Goal: Information Seeking & Learning: Learn about a topic

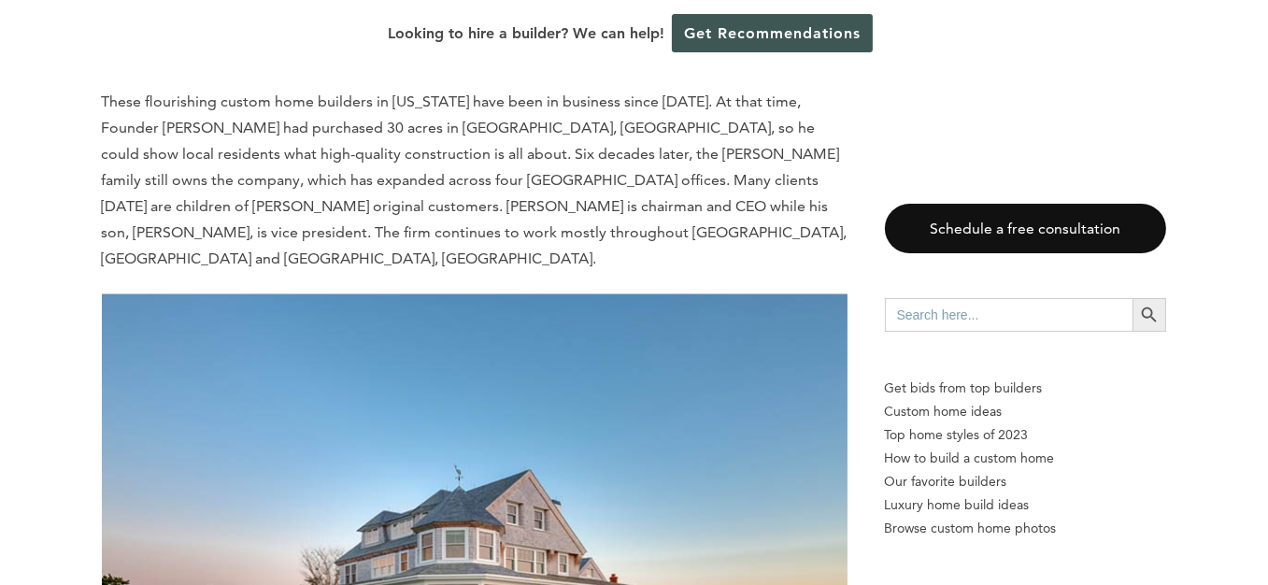
scroll to position [3925, 0]
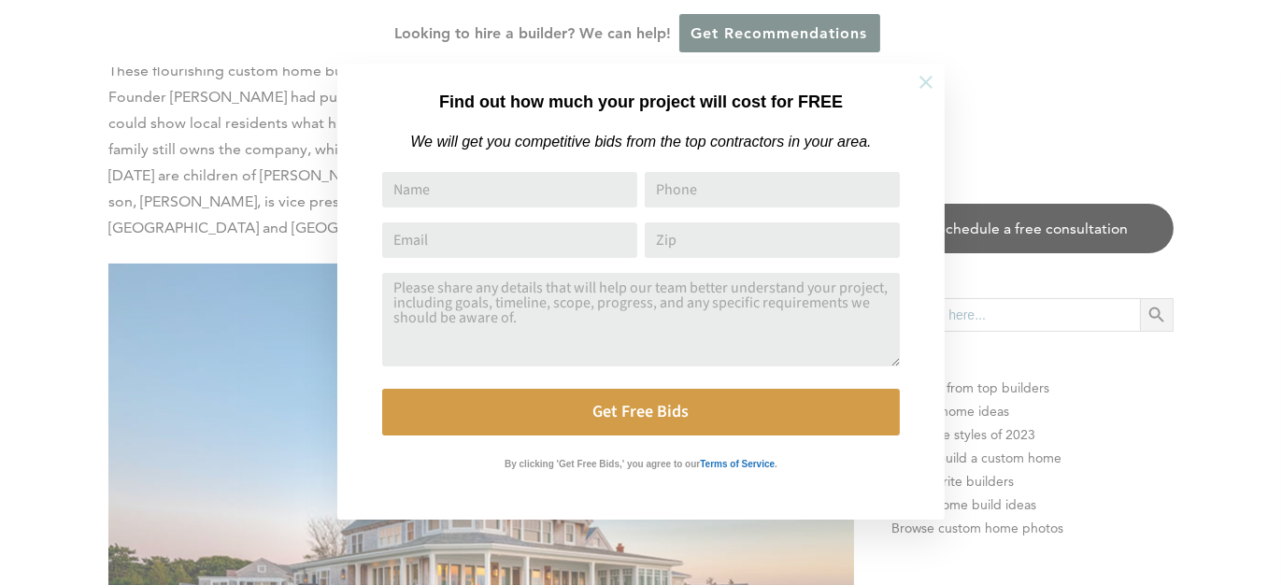
click at [920, 80] on icon at bounding box center [926, 82] width 21 height 21
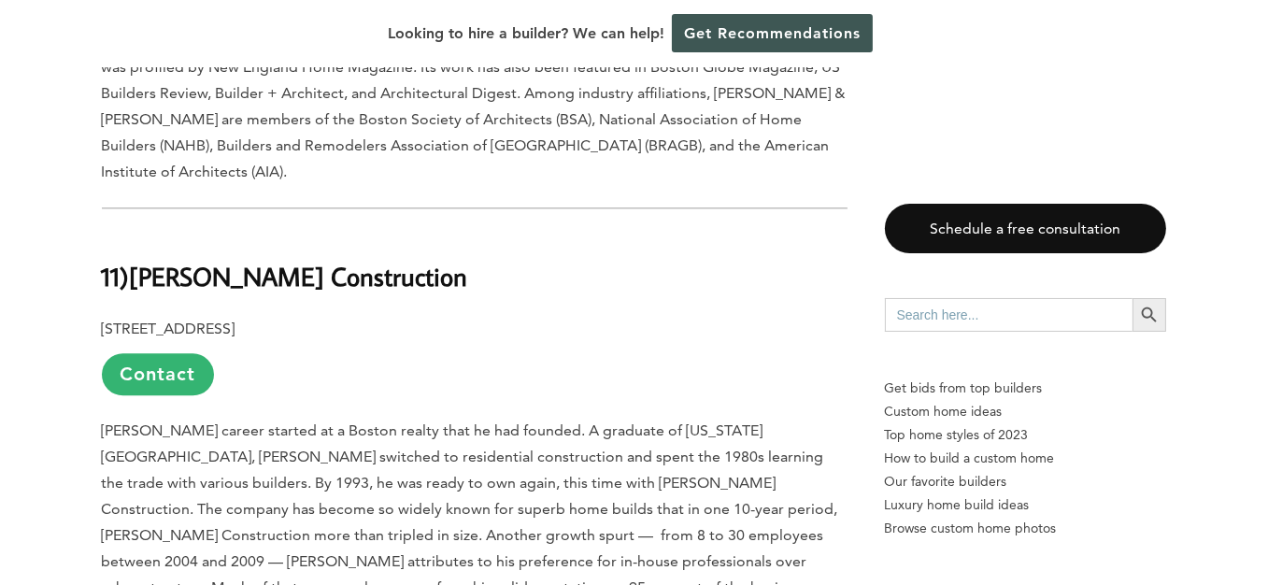
scroll to position [5794, 0]
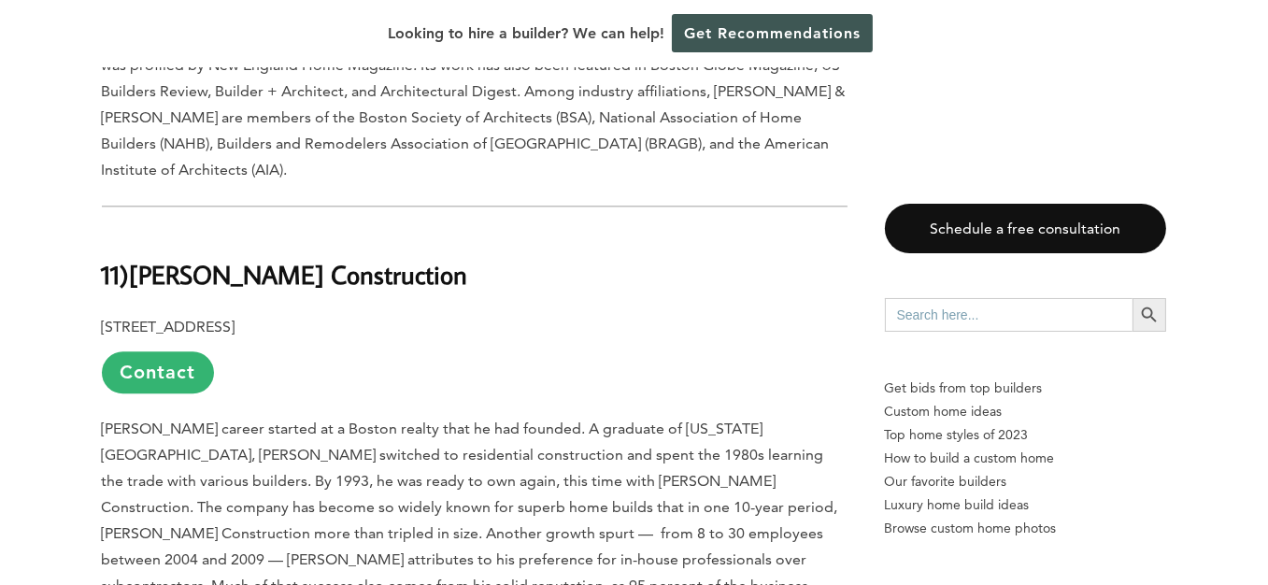
click at [242, 258] on b "[PERSON_NAME] Construction" at bounding box center [299, 274] width 338 height 33
click at [141, 351] on link "Contact" at bounding box center [158, 372] width 112 height 42
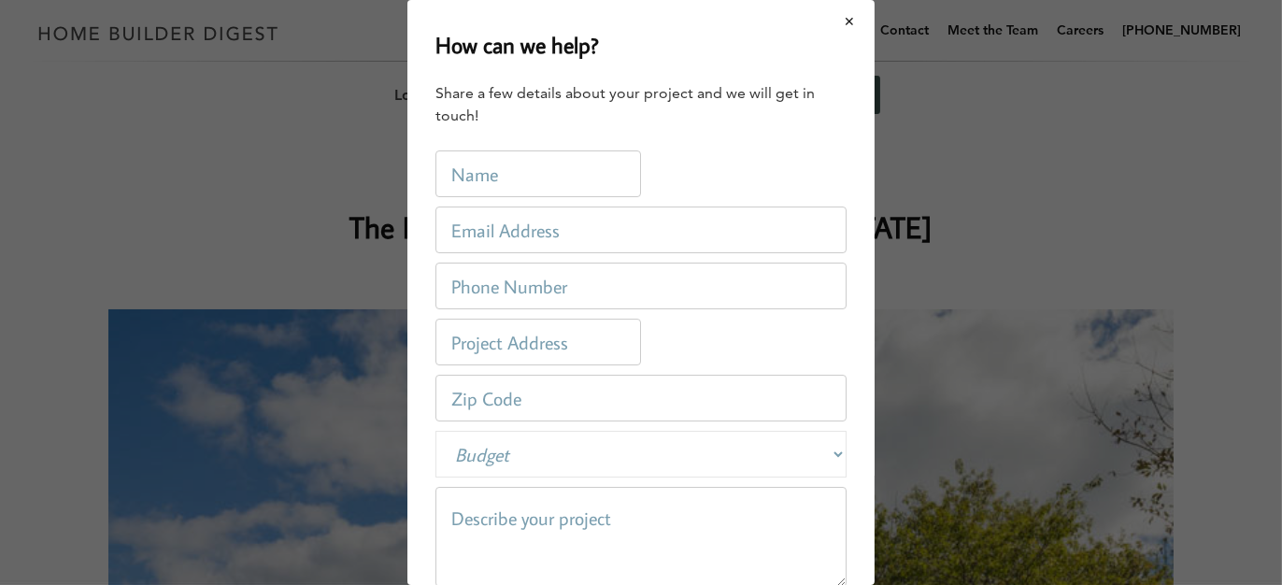
click at [843, 20] on button "Close modal" at bounding box center [850, 21] width 50 height 39
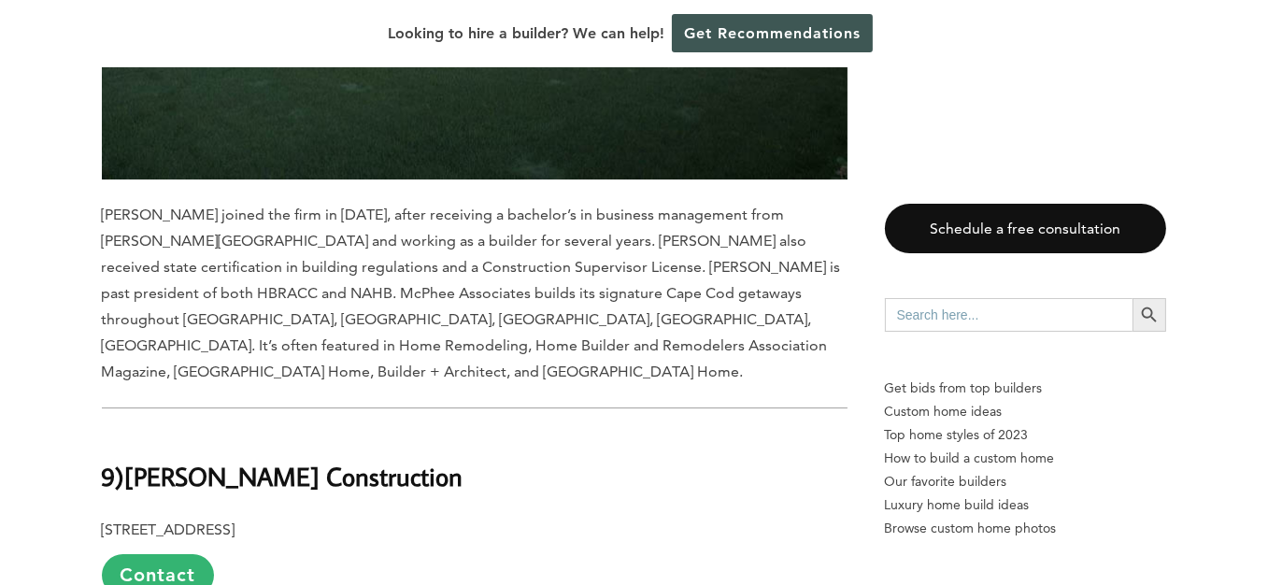
scroll to position [7662, 0]
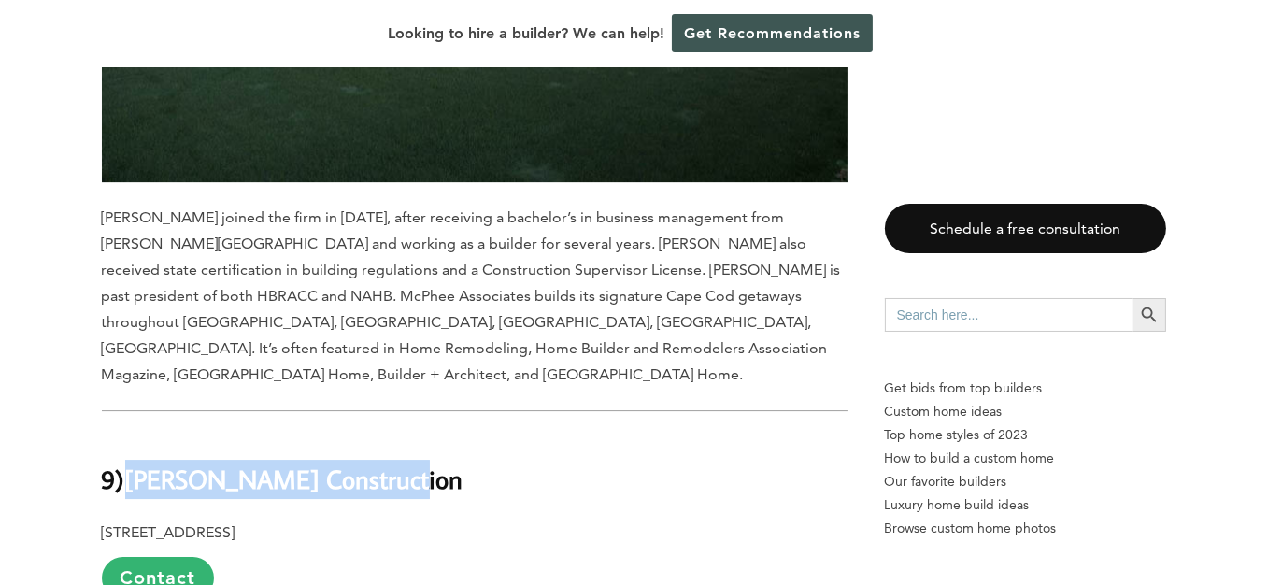
drag, startPoint x: 381, startPoint y: 218, endPoint x: 133, endPoint y: 211, distance: 248.6
click at [133, 463] on b "[PERSON_NAME] Construction" at bounding box center [294, 479] width 338 height 33
drag, startPoint x: 383, startPoint y: 219, endPoint x: 131, endPoint y: 229, distance: 252.5
click at [131, 434] on h2 "9) [PERSON_NAME] Construction" at bounding box center [475, 466] width 746 height 64
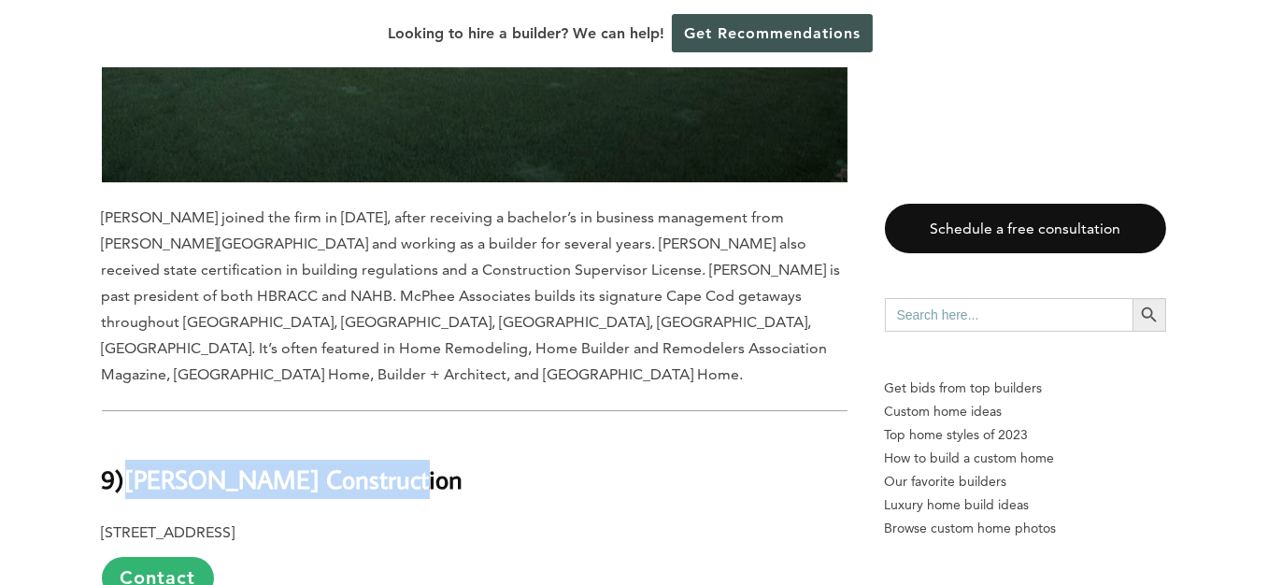
copy b "[PERSON_NAME] Construction"
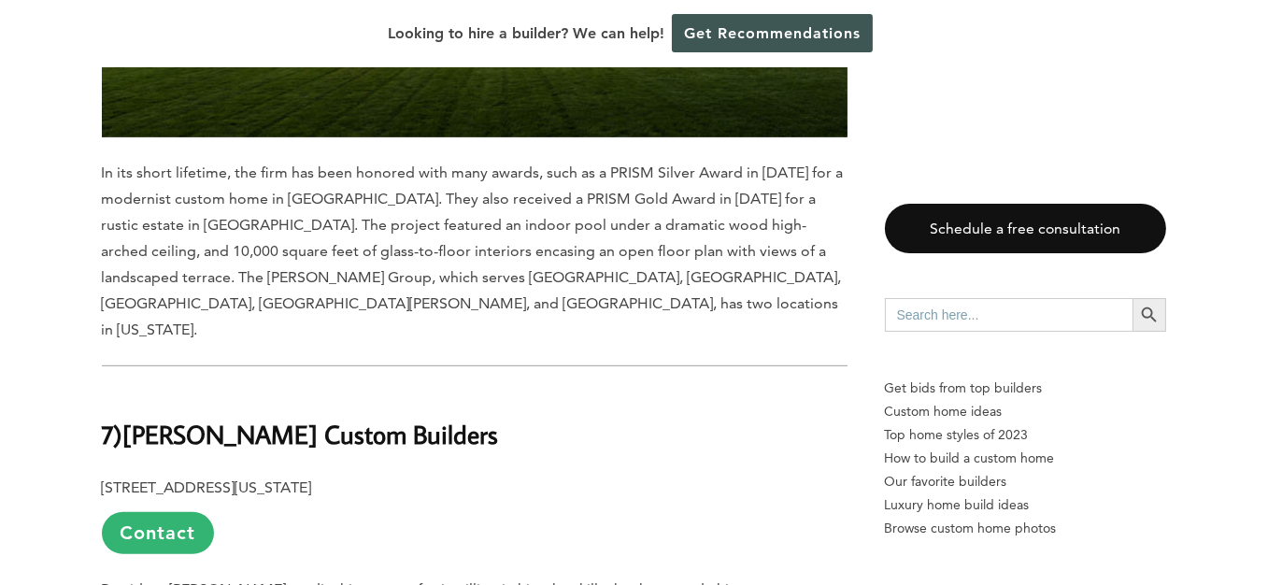
scroll to position [9812, 0]
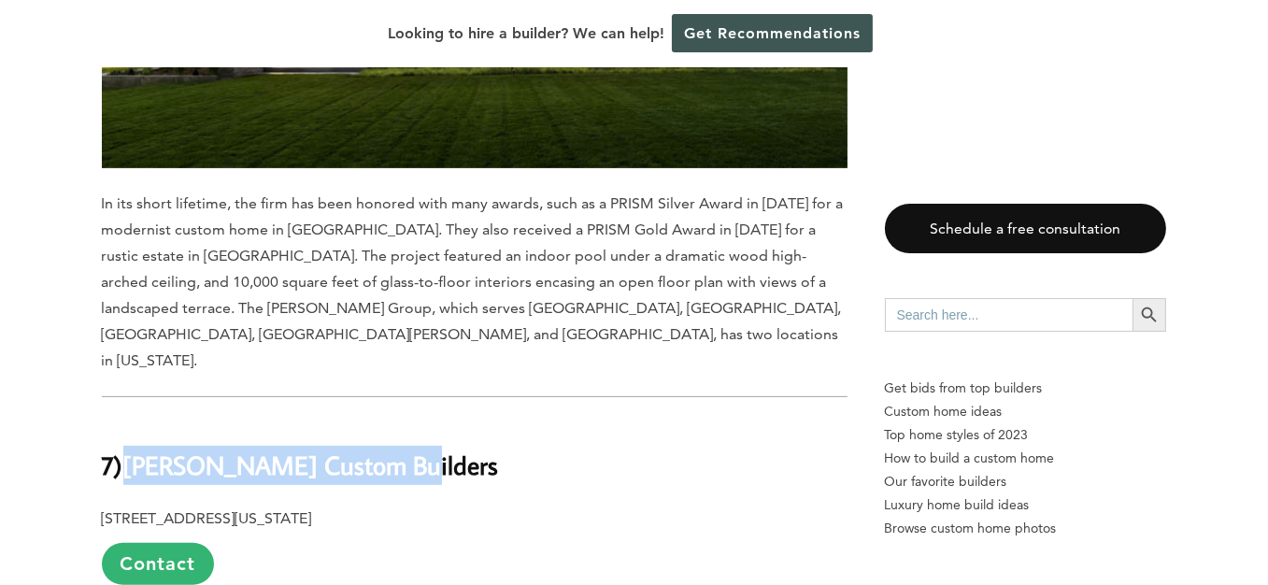
drag, startPoint x: 399, startPoint y: 151, endPoint x: 130, endPoint y: 145, distance: 269.2
click at [130, 420] on h2 "7) [PERSON_NAME] Custom Builders" at bounding box center [475, 452] width 746 height 64
copy b "[PERSON_NAME] Custom Builders"
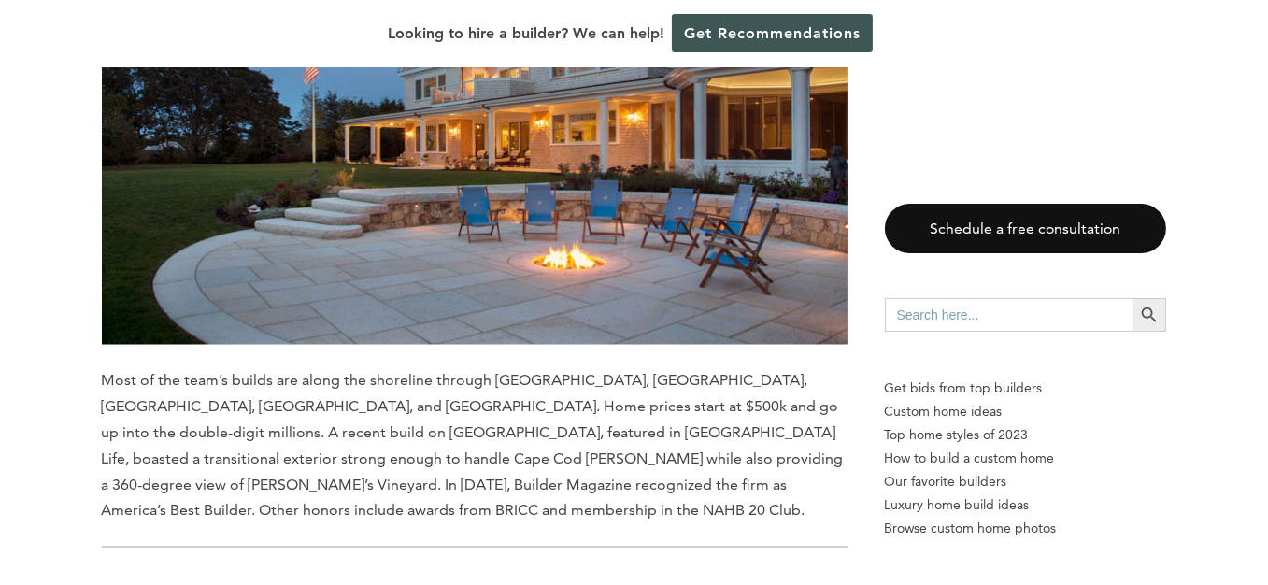
scroll to position [12802, 0]
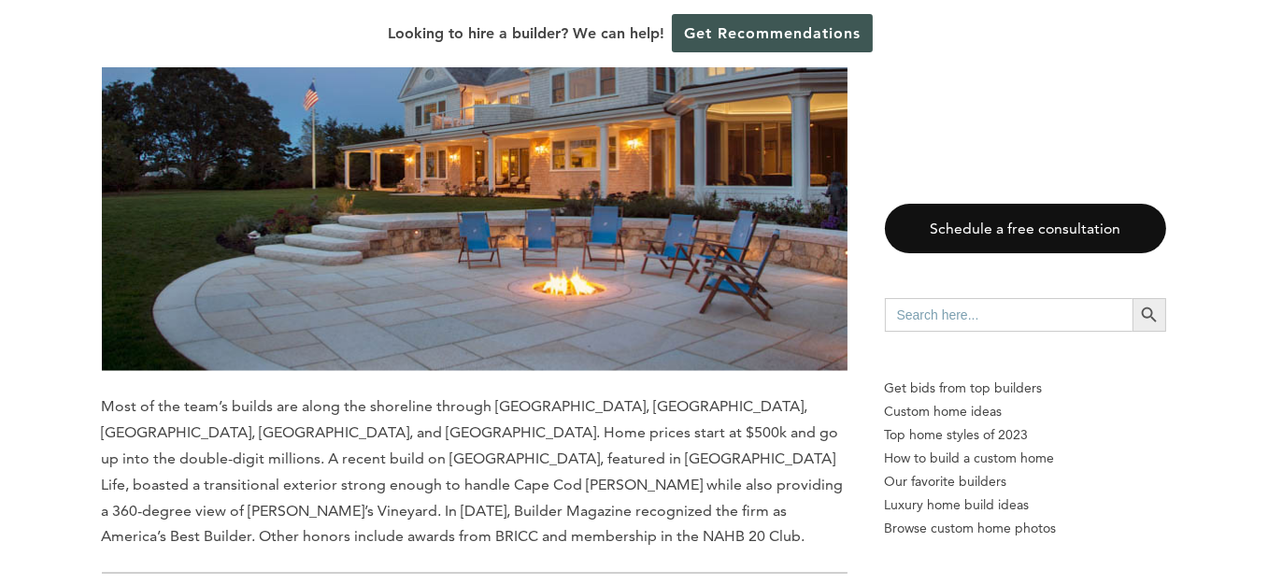
drag, startPoint x: 528, startPoint y: 203, endPoint x: 129, endPoint y: 175, distance: 400.0
copy h2 "Fallon Custom Homes & Renovations"
